Goal: Information Seeking & Learning: Find specific fact

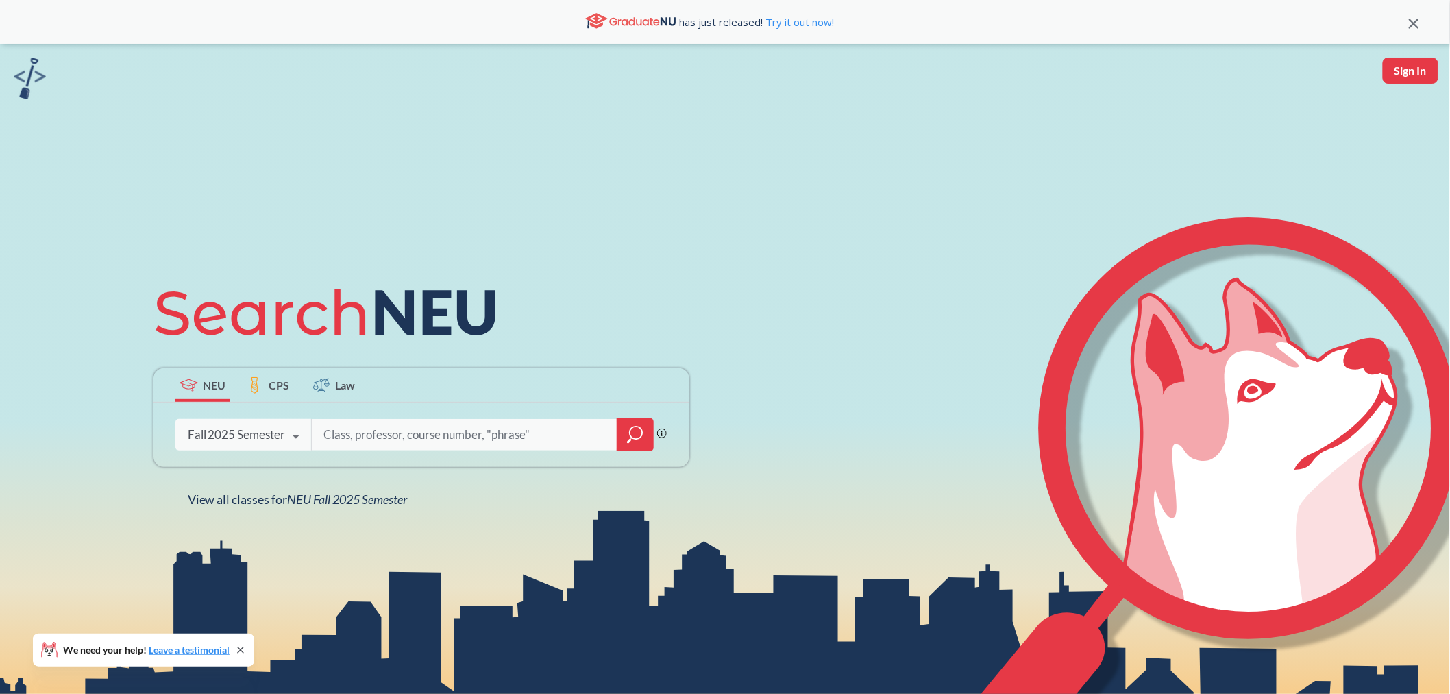
click at [361, 439] on input "search" at bounding box center [464, 434] width 285 height 29
type input "EXED5945"
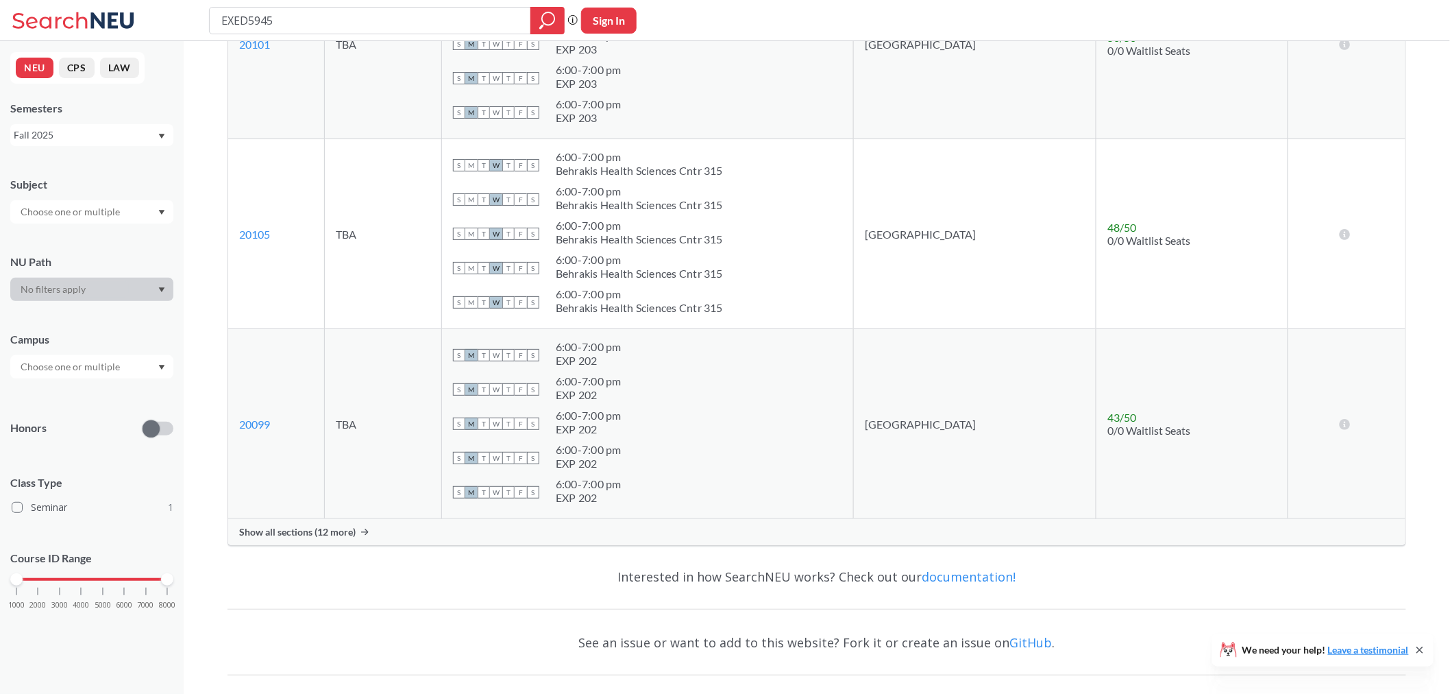
scroll to position [393, 0]
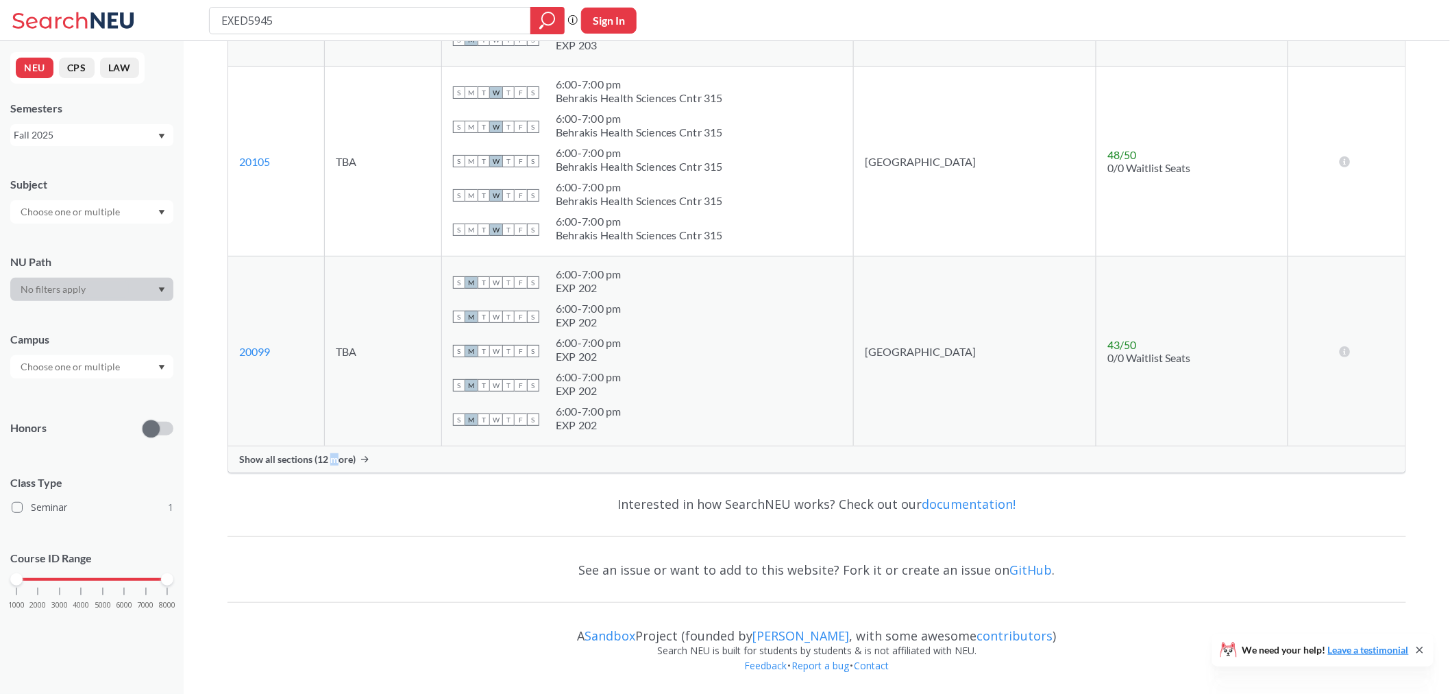
click at [334, 456] on span "Show all sections (12 more)" at bounding box center [297, 459] width 117 height 12
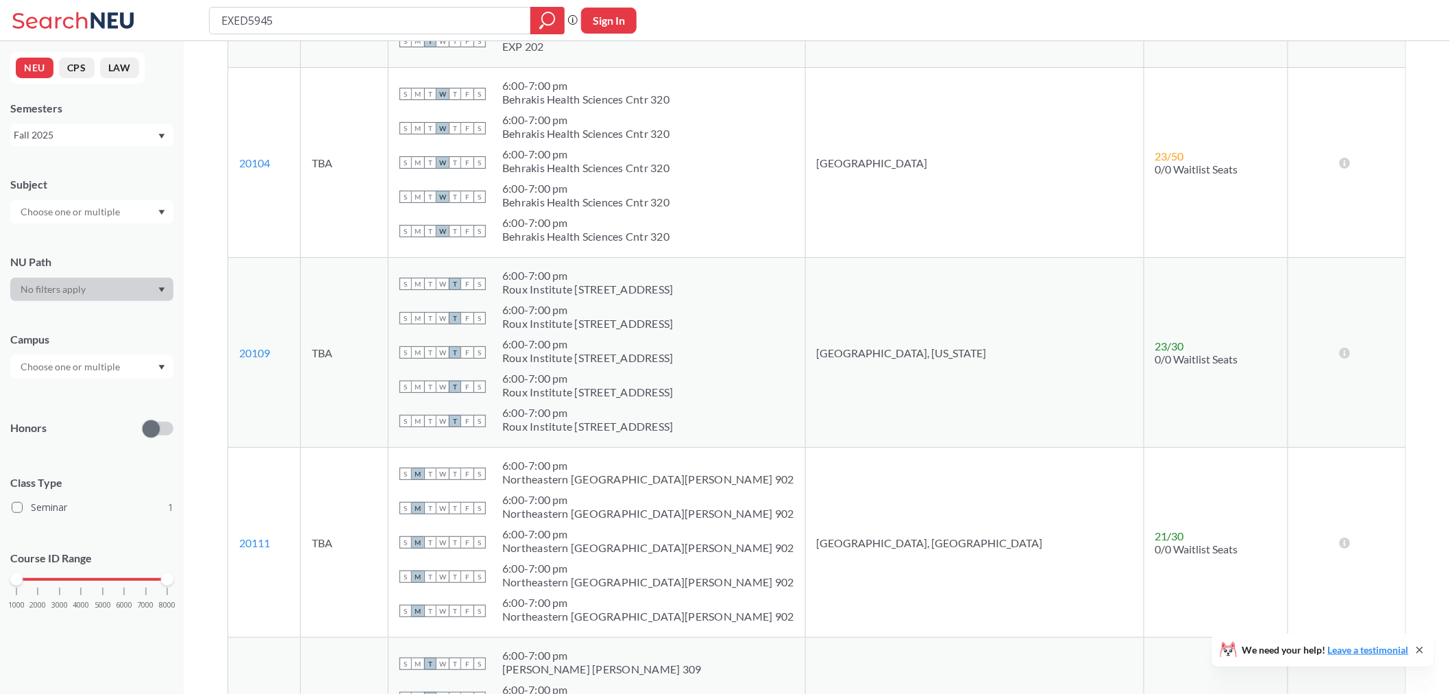
scroll to position [1528, 0]
drag, startPoint x: 276, startPoint y: 354, endPoint x: 230, endPoint y: 354, distance: 45.9
click at [230, 354] on td "20109 View this section on Banner." at bounding box center [264, 354] width 73 height 190
copy link "20109"
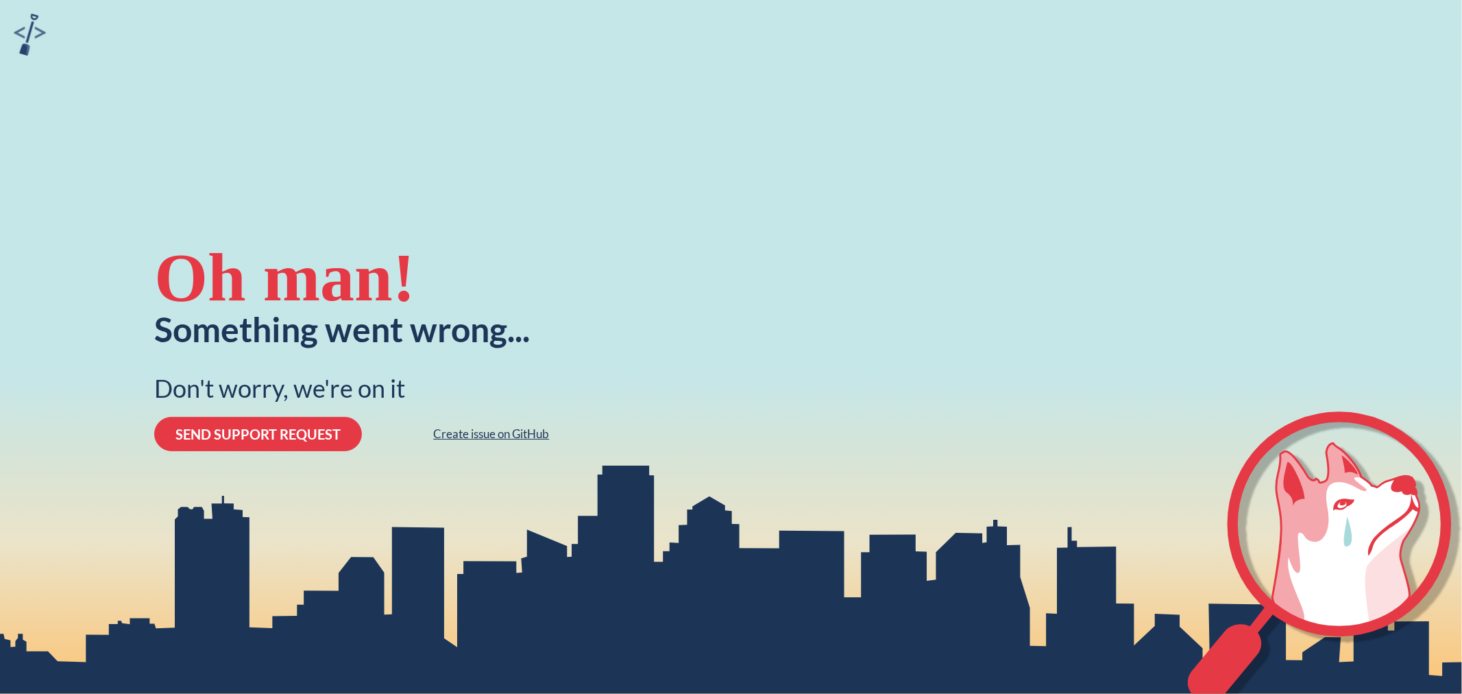
click at [509, 440] on link "Create issue on GitHub" at bounding box center [491, 434] width 116 height 14
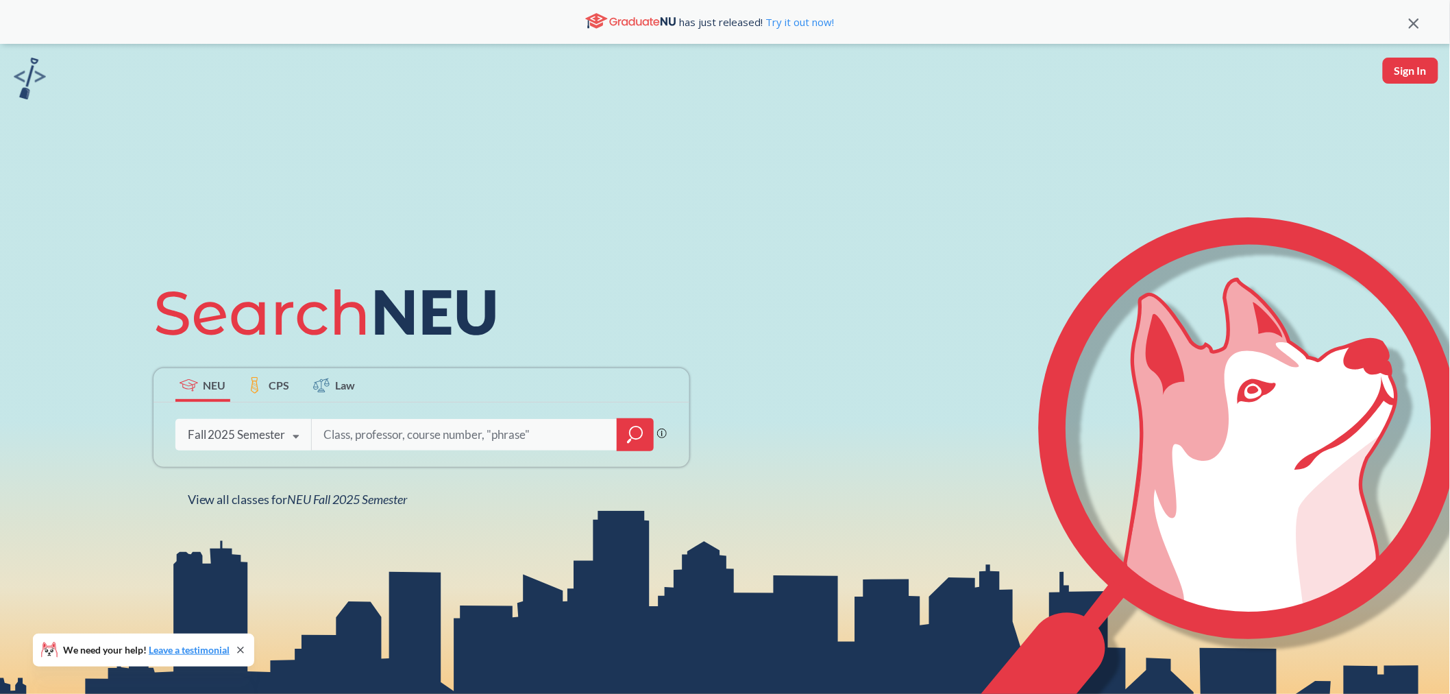
click at [469, 439] on input "search" at bounding box center [464, 434] width 285 height 29
type input "20109"
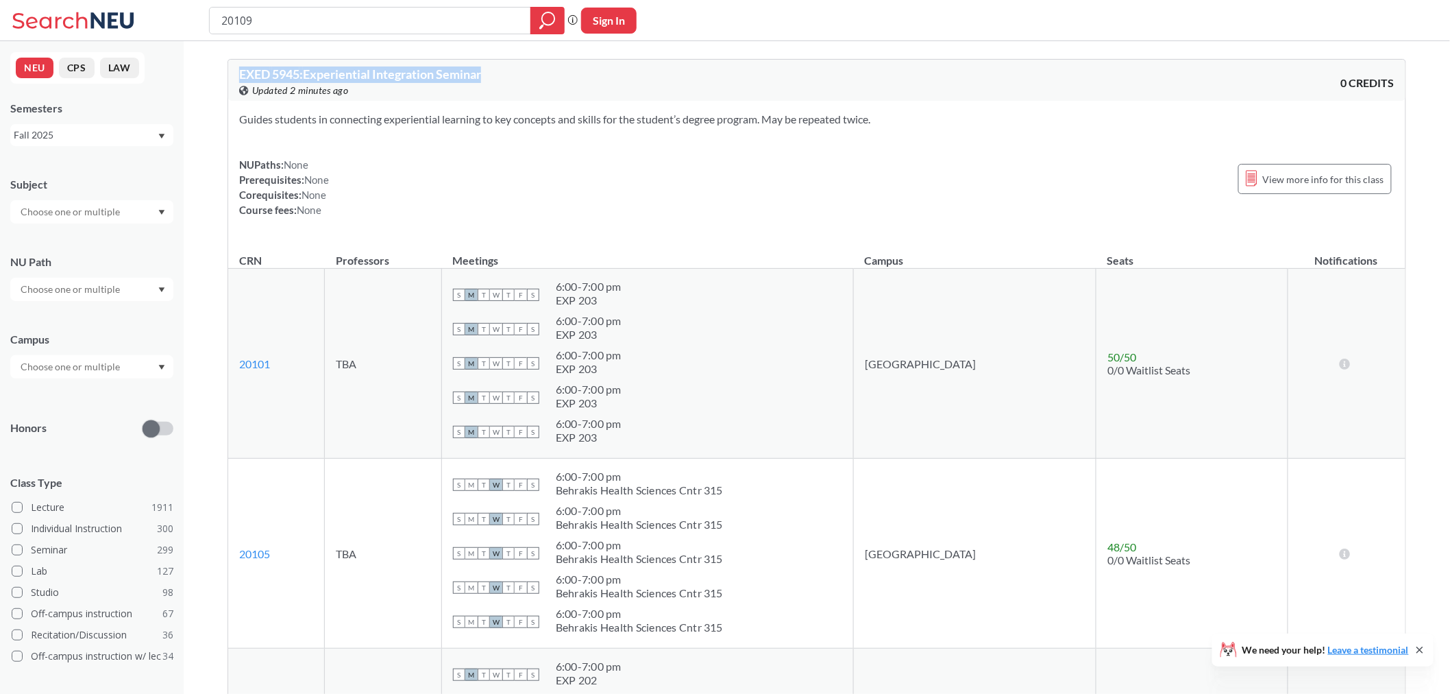
drag, startPoint x: 238, startPoint y: 71, endPoint x: 500, endPoint y: 79, distance: 262.6
click at [500, 79] on div "EXED 5945 : Experiential Integration Seminar View this course on Banner. Update…" at bounding box center [816, 80] width 1177 height 41
copy span "EXED 5945 : Experiential Integration Seminar"
